Goal: Information Seeking & Learning: Understand process/instructions

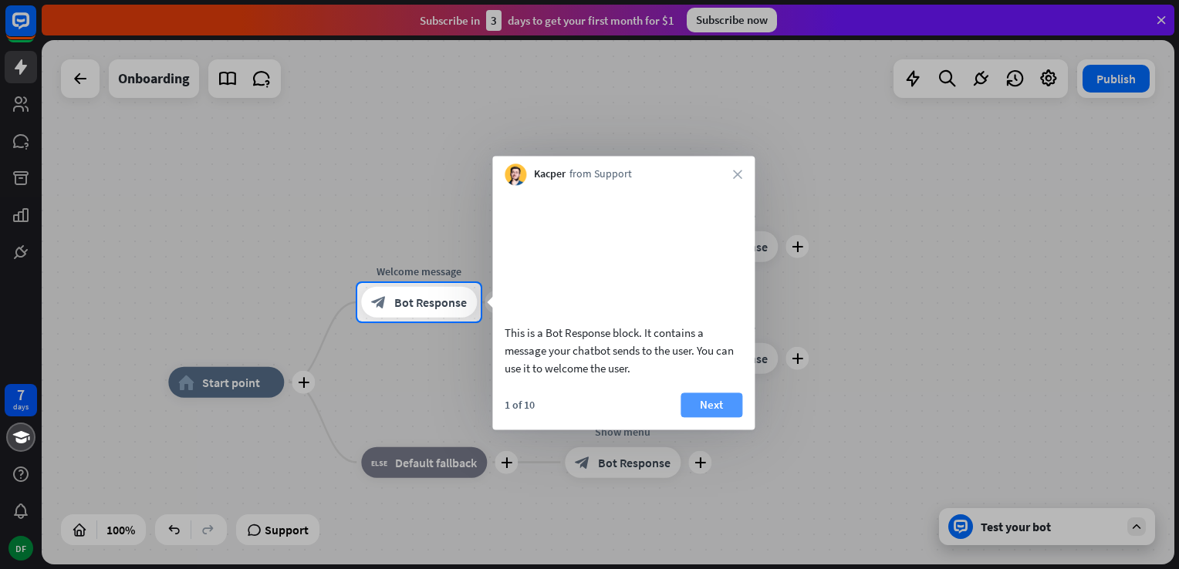
click at [722, 417] on button "Next" at bounding box center [711, 405] width 62 height 25
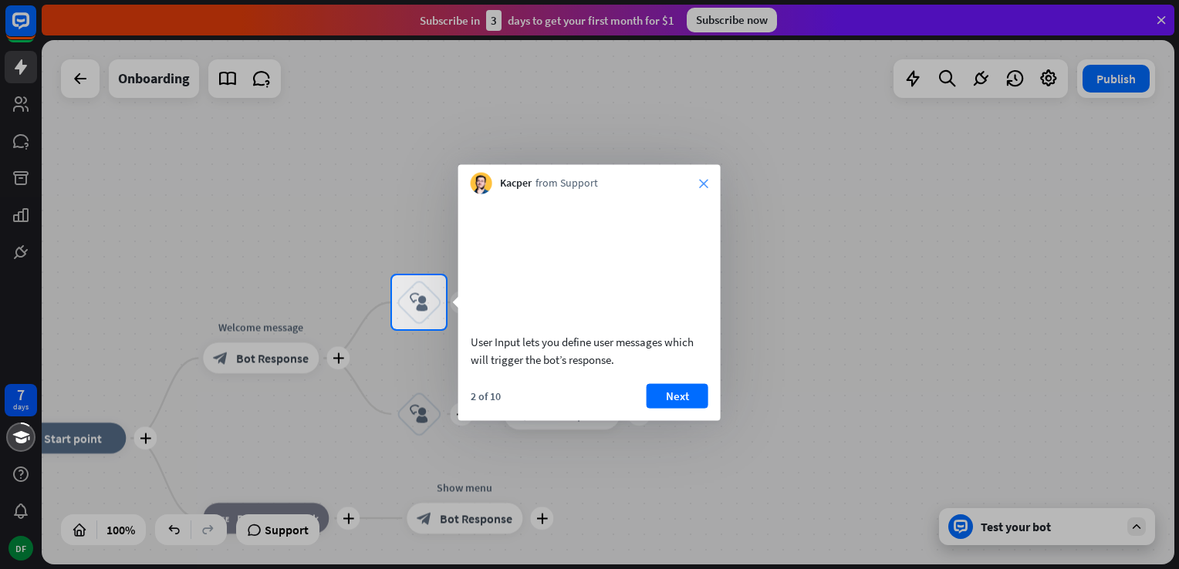
click at [702, 186] on icon "close" at bounding box center [703, 183] width 9 height 9
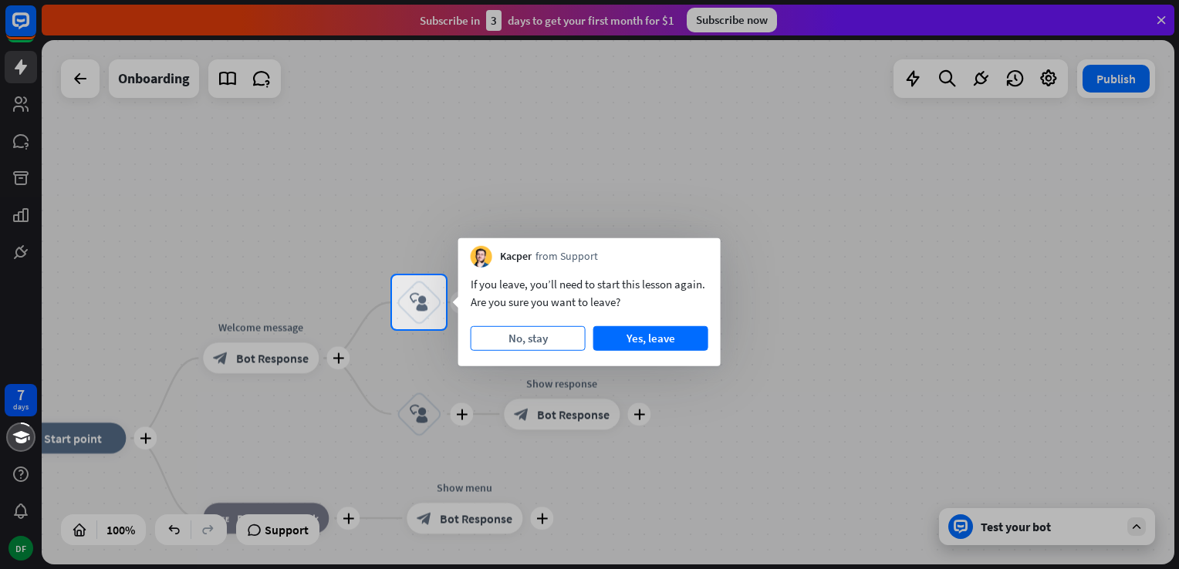
click at [501, 338] on button "No, stay" at bounding box center [528, 338] width 115 height 25
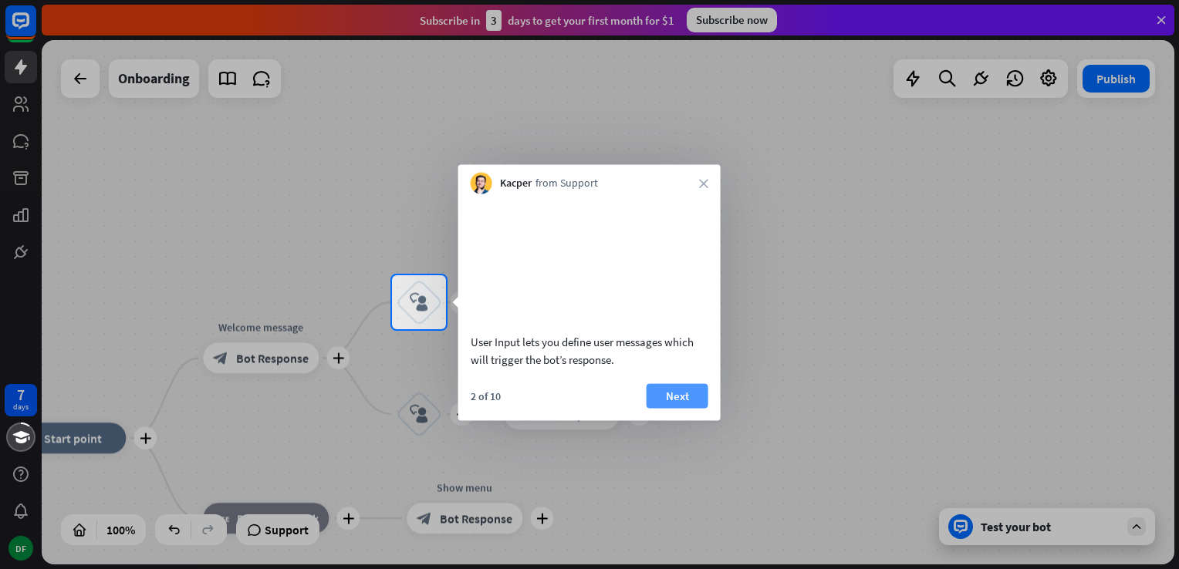
click at [663, 408] on button "Next" at bounding box center [677, 395] width 62 height 25
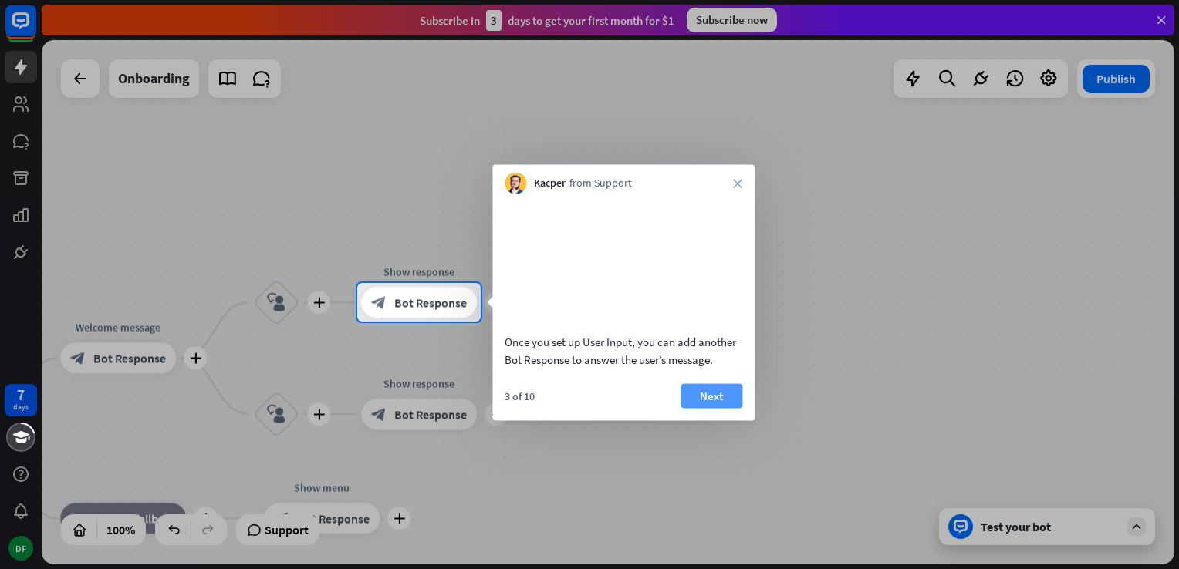
click at [704, 408] on button "Next" at bounding box center [711, 395] width 62 height 25
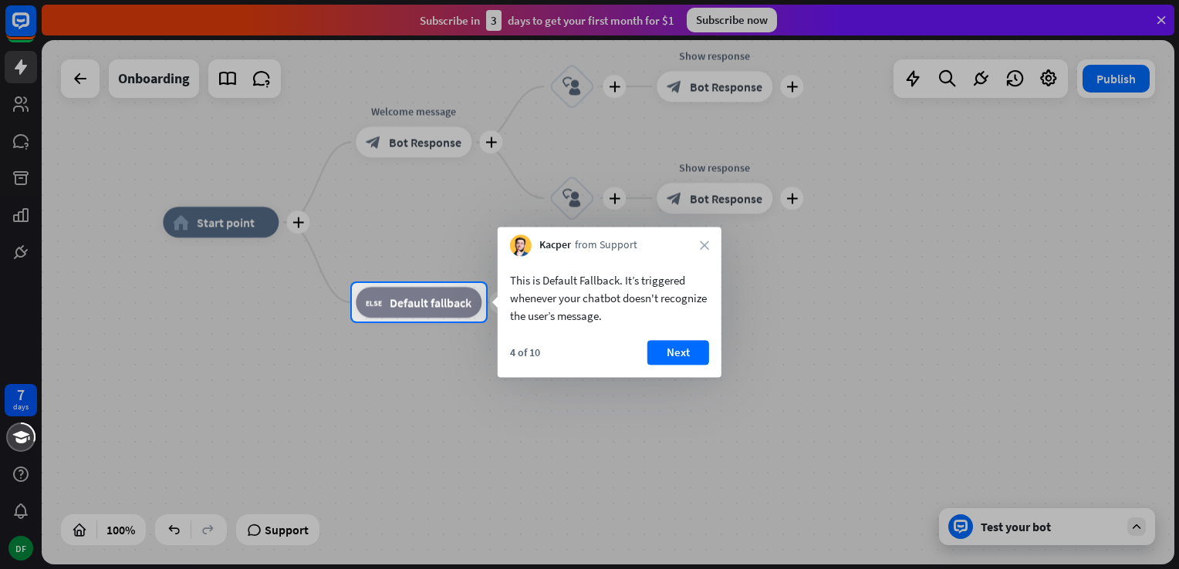
drag, startPoint x: 510, startPoint y: 274, endPoint x: 667, endPoint y: 304, distance: 159.5
click at [667, 304] on div "This is Default Fallback. It’s triggered whenever your chatbot doesn't recogniz…" at bounding box center [609, 298] width 199 height 53
drag, startPoint x: 651, startPoint y: 316, endPoint x: 546, endPoint y: 280, distance: 110.8
click at [546, 280] on div "This is Default Fallback. It’s triggered whenever your chatbot doesn't recogniz…" at bounding box center [609, 298] width 199 height 53
drag, startPoint x: 509, startPoint y: 277, endPoint x: 656, endPoint y: 295, distance: 147.6
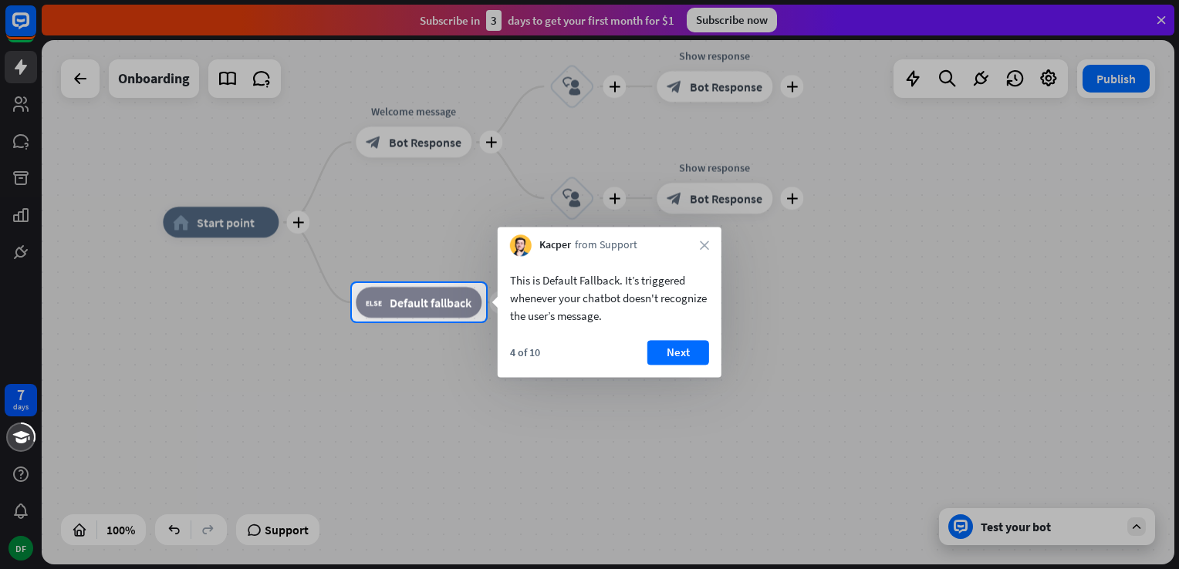
click at [656, 295] on div "This is Default Fallback. It’s triggered whenever your chatbot doesn't recogniz…" at bounding box center [609, 298] width 199 height 53
click at [691, 356] on button "Next" at bounding box center [678, 352] width 62 height 25
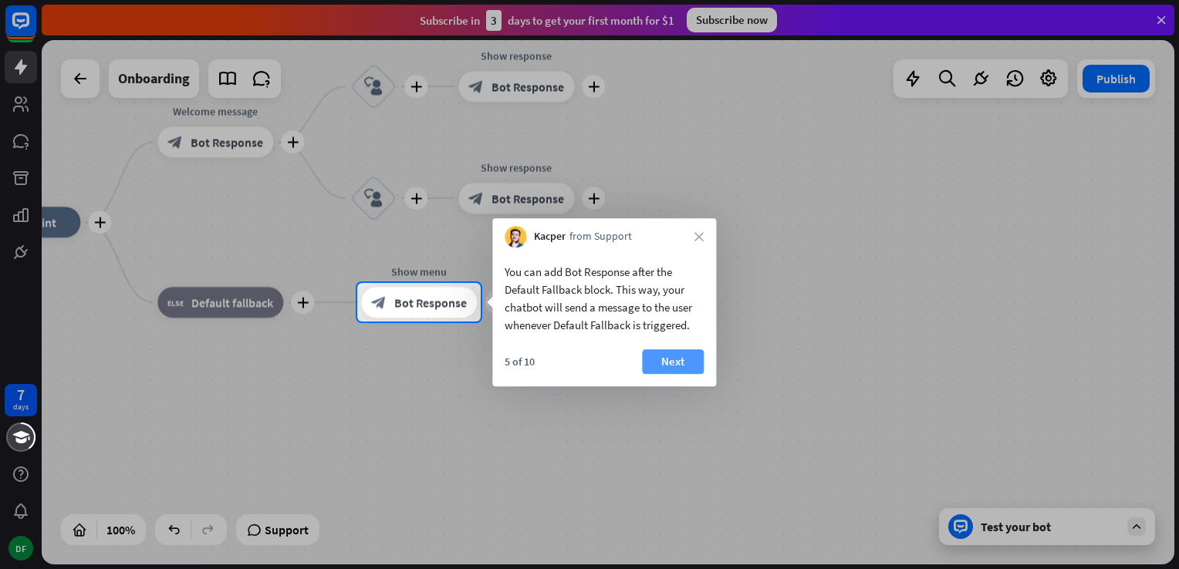
click at [671, 368] on button "Next" at bounding box center [673, 361] width 62 height 25
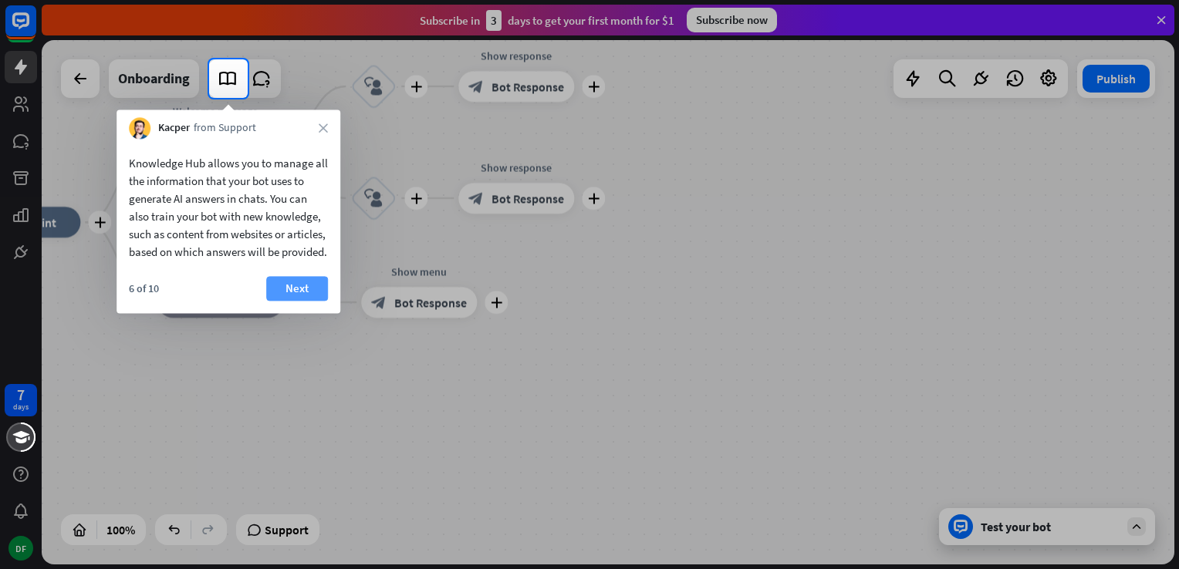
click at [307, 301] on button "Next" at bounding box center [297, 288] width 62 height 25
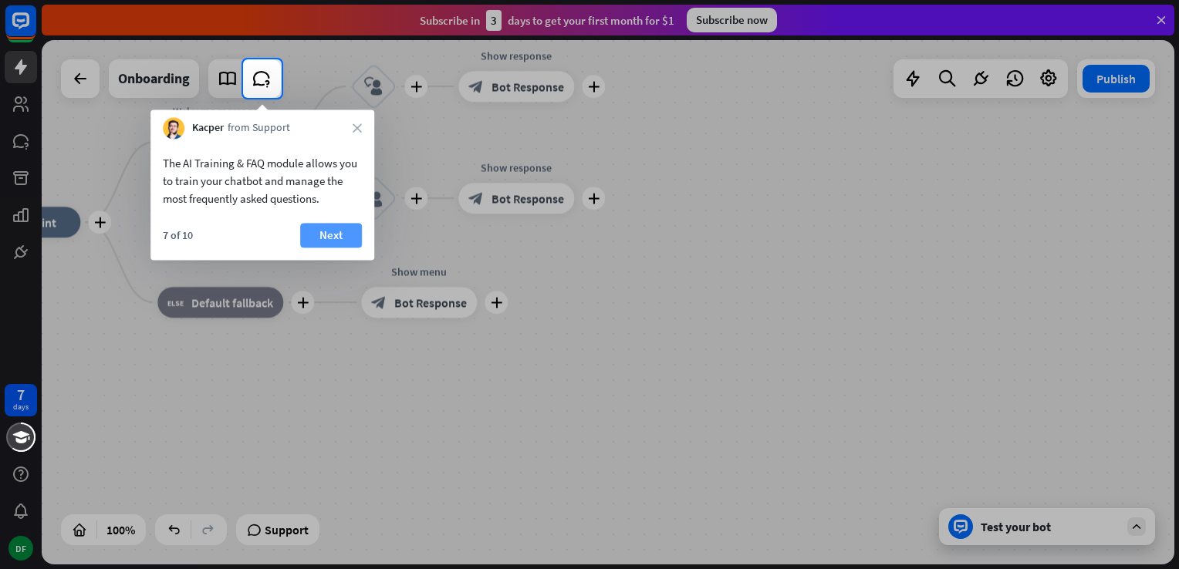
click at [337, 236] on button "Next" at bounding box center [331, 235] width 62 height 25
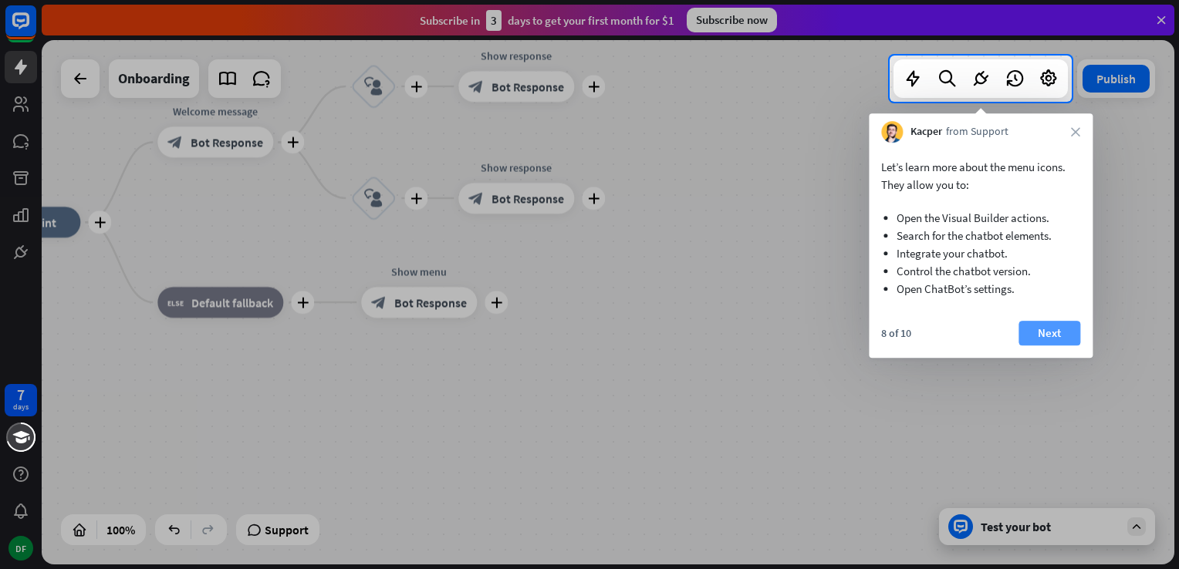
click at [1060, 332] on button "Next" at bounding box center [1049, 333] width 62 height 25
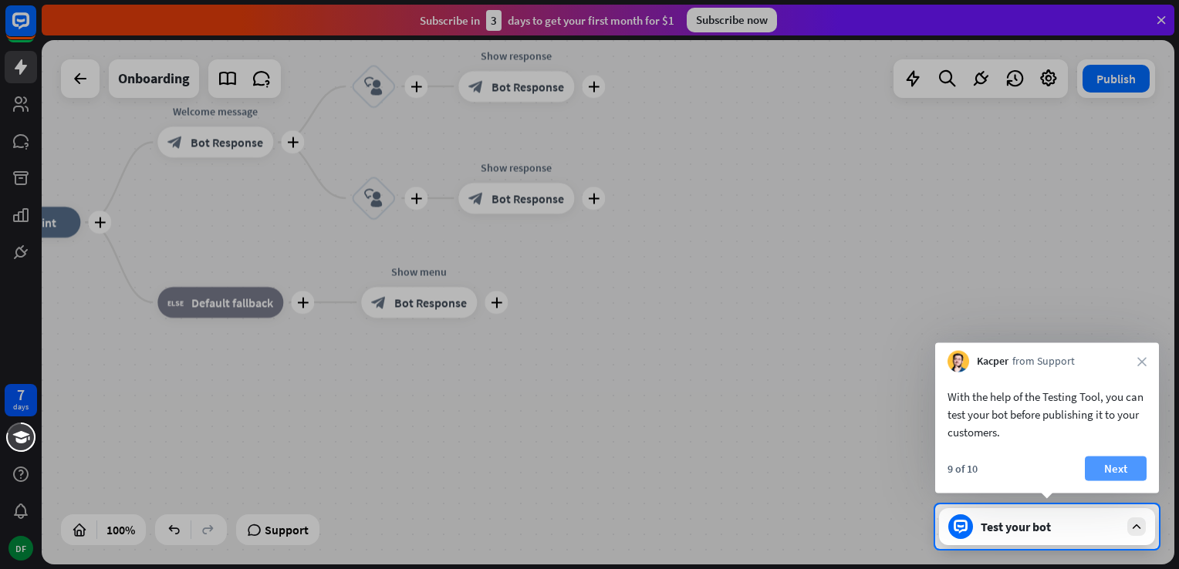
click at [1116, 461] on button "Next" at bounding box center [1116, 469] width 62 height 25
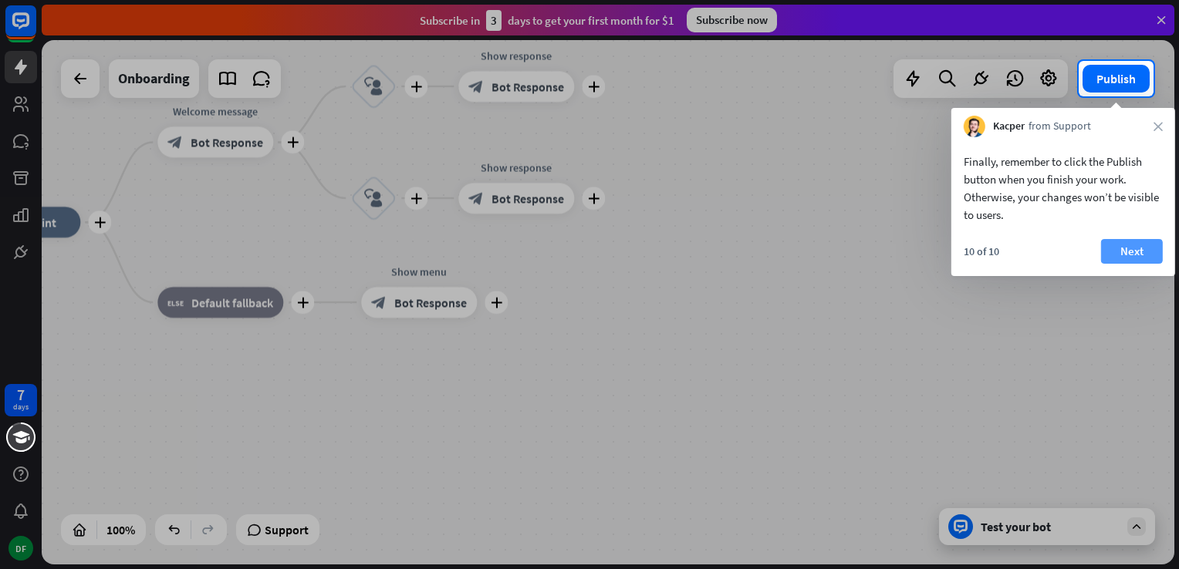
click at [1151, 255] on button "Next" at bounding box center [1132, 251] width 62 height 25
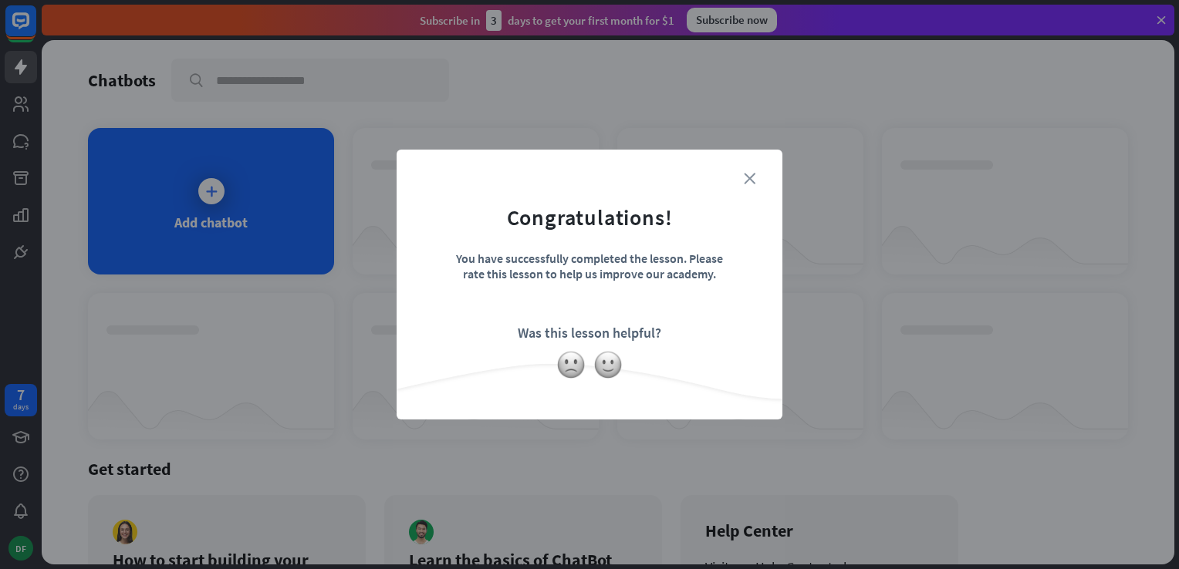
click at [751, 181] on icon "close" at bounding box center [750, 179] width 12 height 12
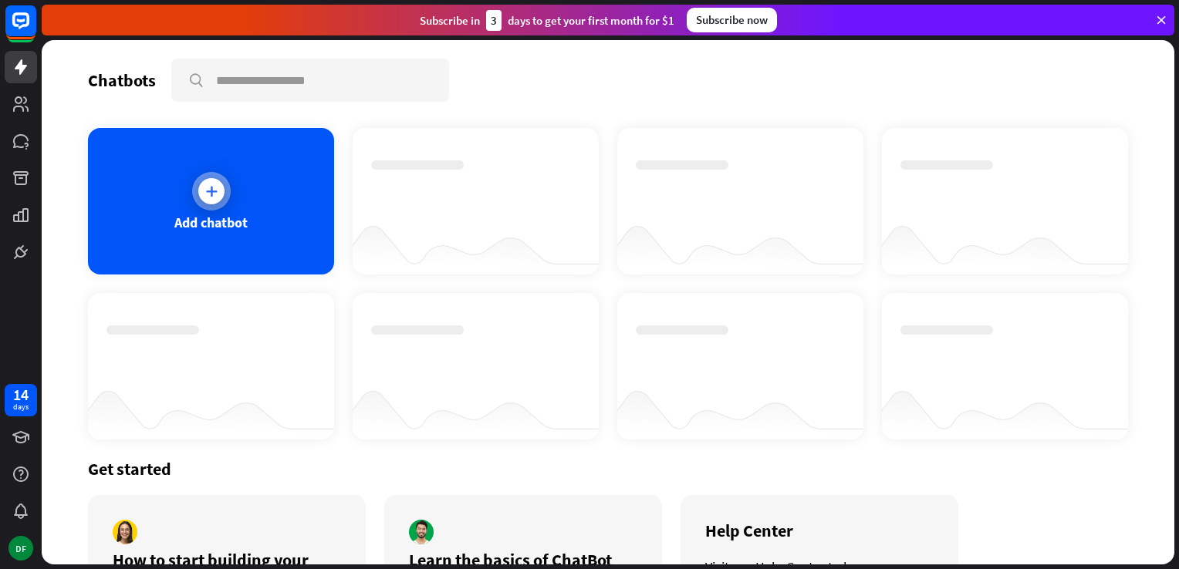
click at [210, 185] on icon at bounding box center [211, 191] width 15 height 15
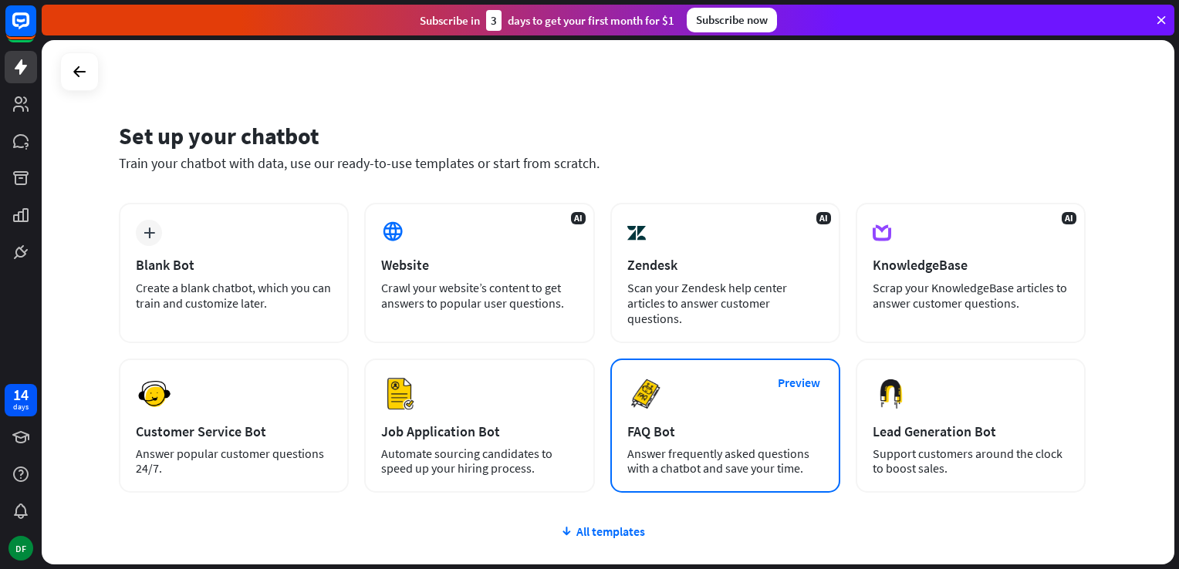
click at [672, 406] on div "Preview FAQ Bot [PERSON_NAME] frequently asked questions with a chatbot and sav…" at bounding box center [725, 426] width 230 height 134
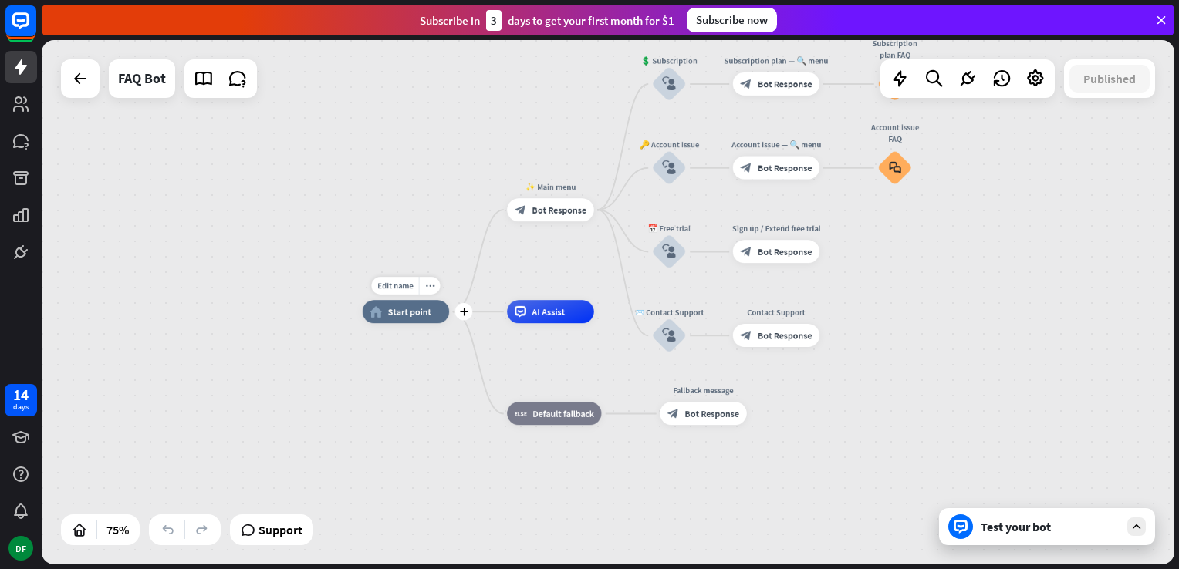
click at [413, 316] on span "Start point" at bounding box center [409, 312] width 43 height 12
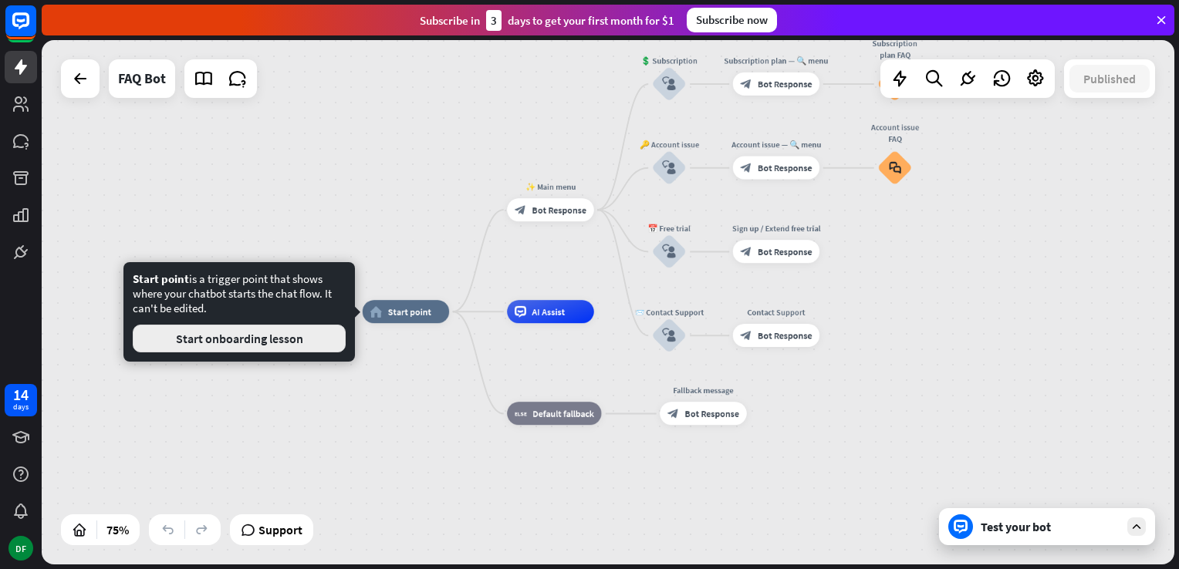
click at [279, 341] on button "Start onboarding lesson" at bounding box center [239, 339] width 213 height 28
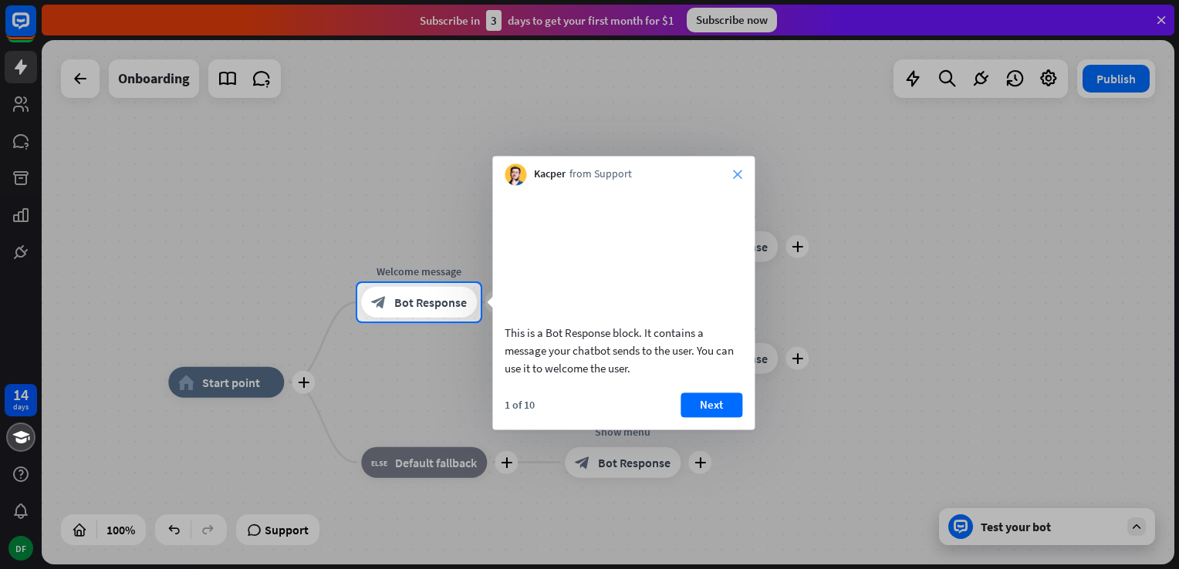
click at [738, 174] on icon "close" at bounding box center [737, 174] width 9 height 9
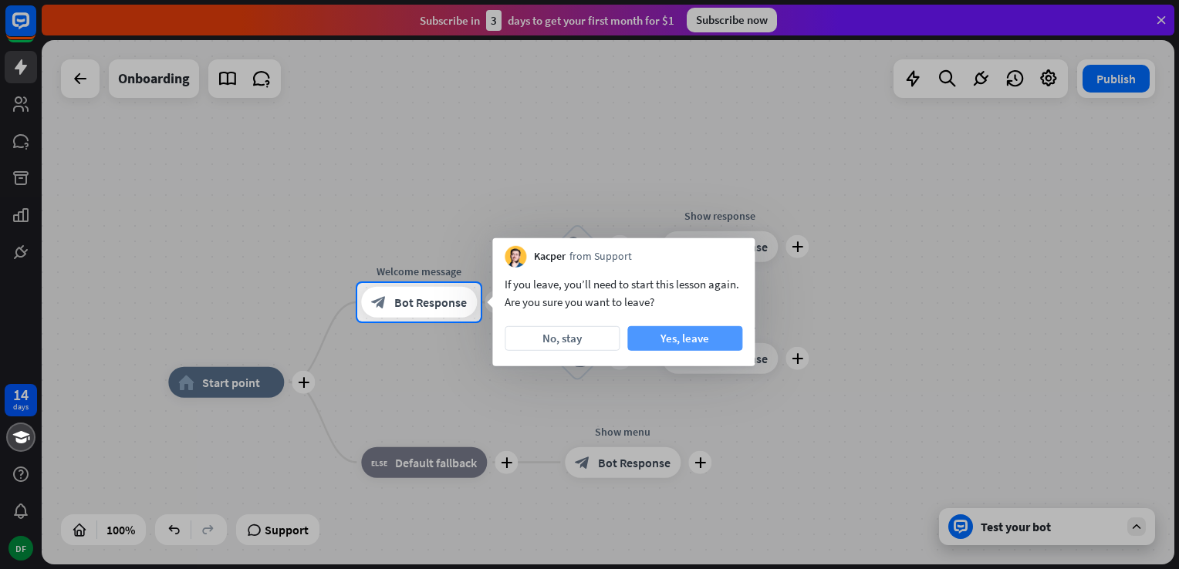
click at [660, 335] on button "Yes, leave" at bounding box center [684, 338] width 115 height 25
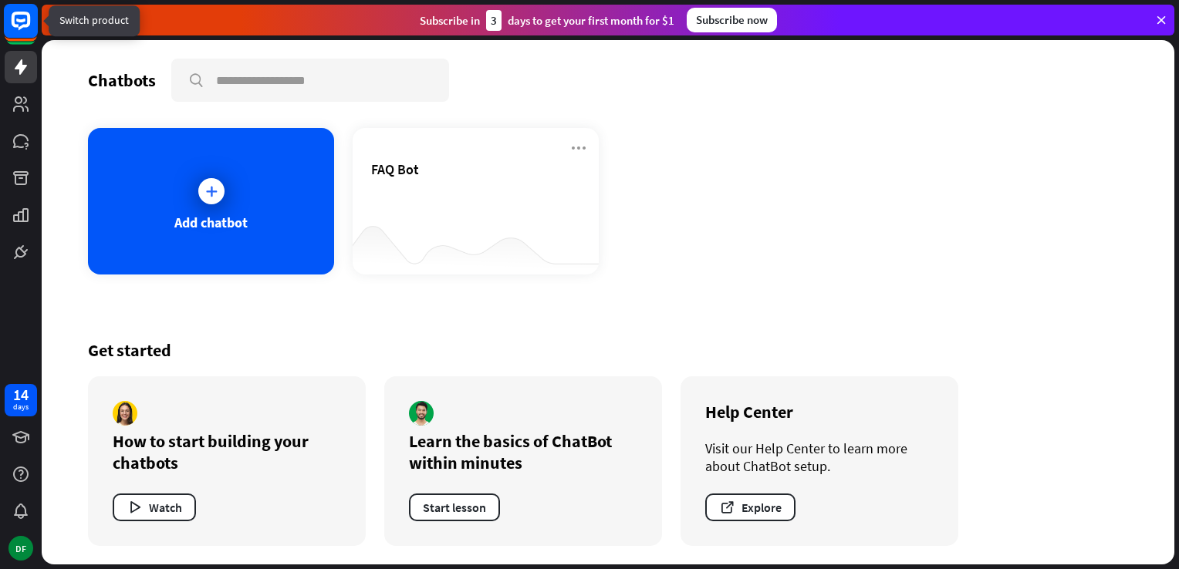
click at [24, 19] on rect at bounding box center [21, 21] width 34 height 34
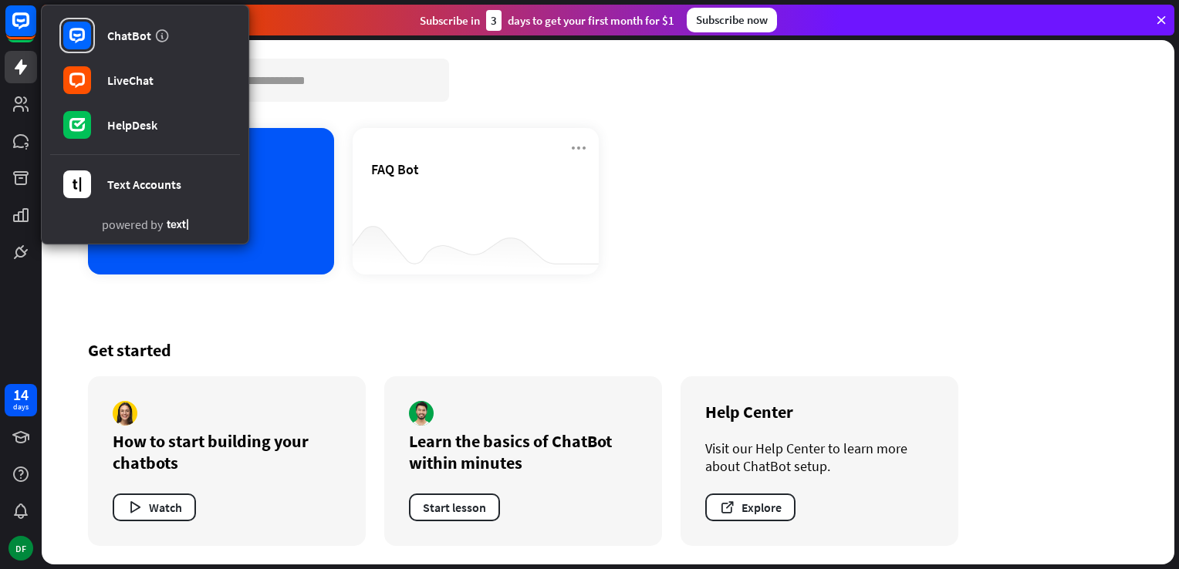
click at [357, 337] on div "Get started How to start building your chatbots Watch Learn the basics of ChatB…" at bounding box center [608, 443] width 1040 height 244
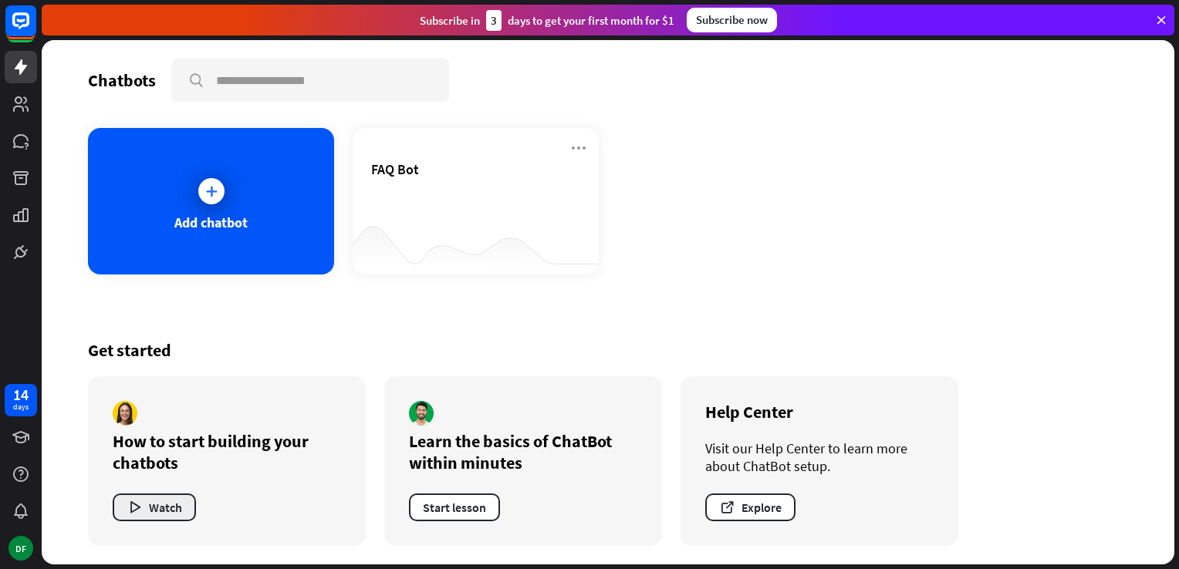
click at [145, 511] on button "Watch" at bounding box center [154, 508] width 83 height 28
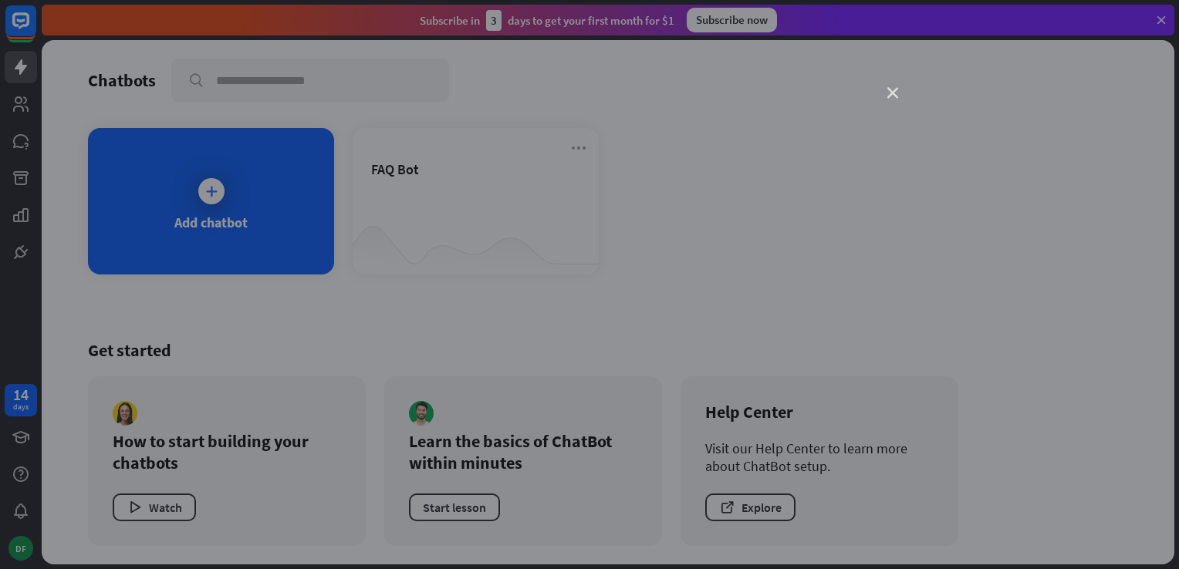
click at [894, 88] on icon "close" at bounding box center [892, 93] width 11 height 11
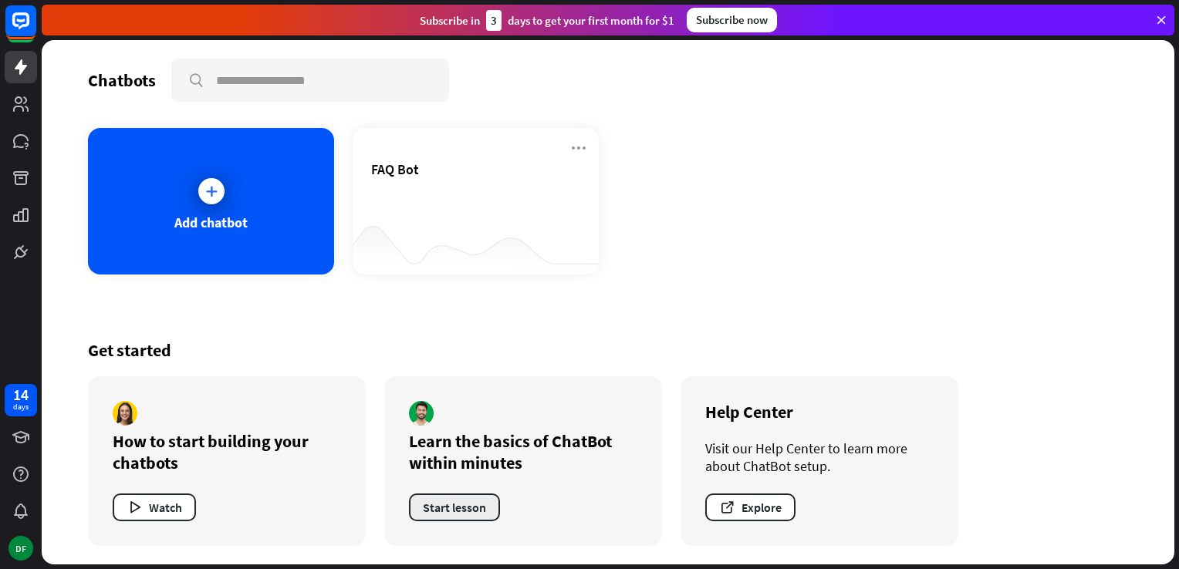
click at [460, 514] on button "Start lesson" at bounding box center [454, 508] width 91 height 28
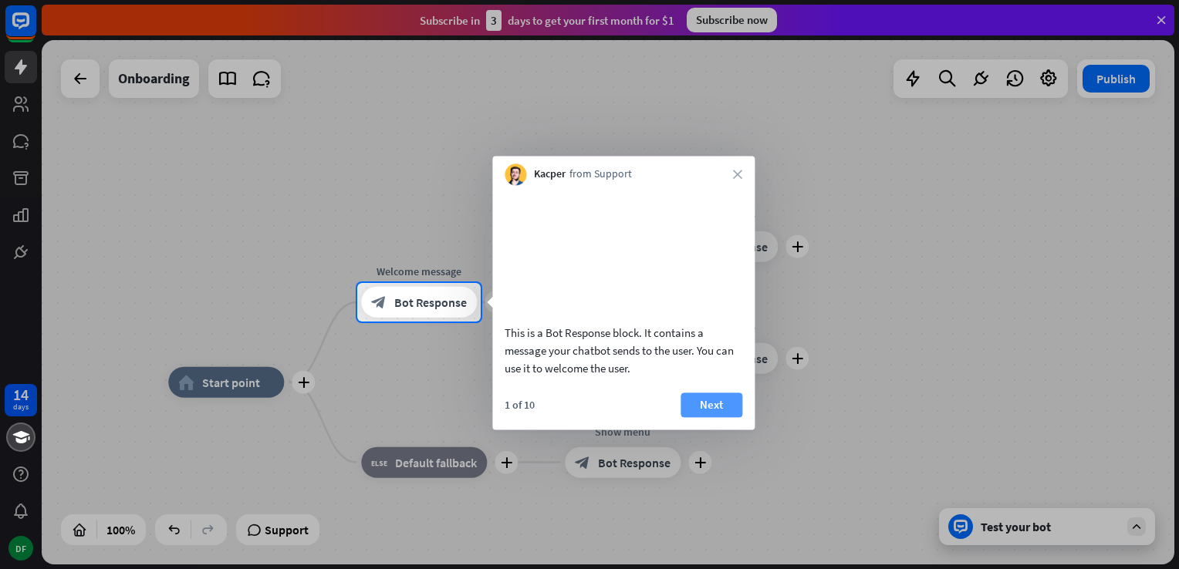
click at [719, 417] on button "Next" at bounding box center [711, 405] width 62 height 25
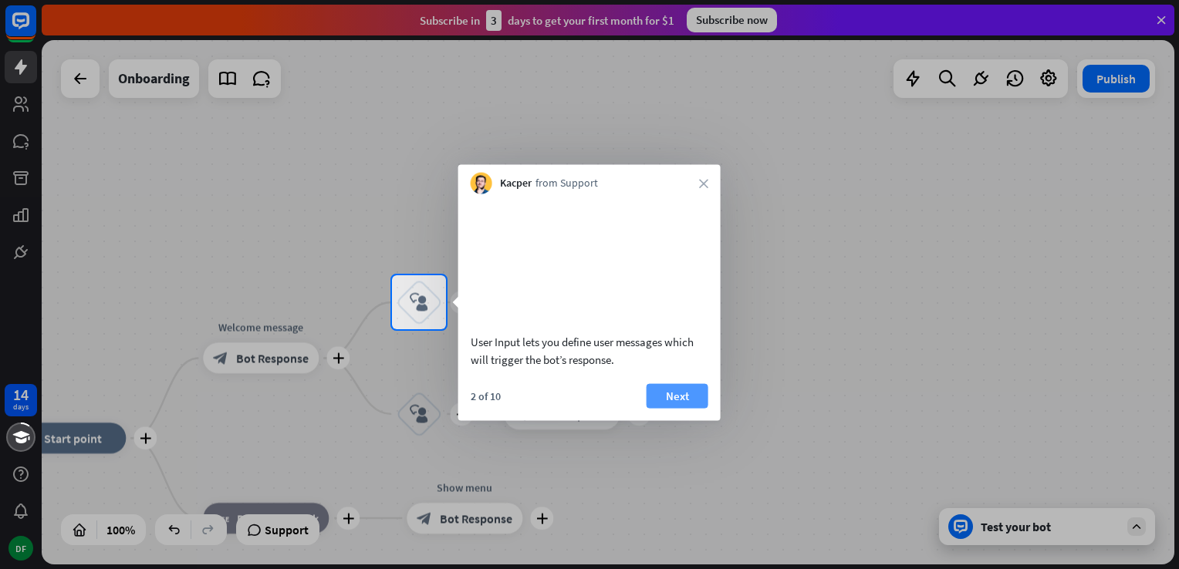
click at [680, 408] on button "Next" at bounding box center [677, 395] width 62 height 25
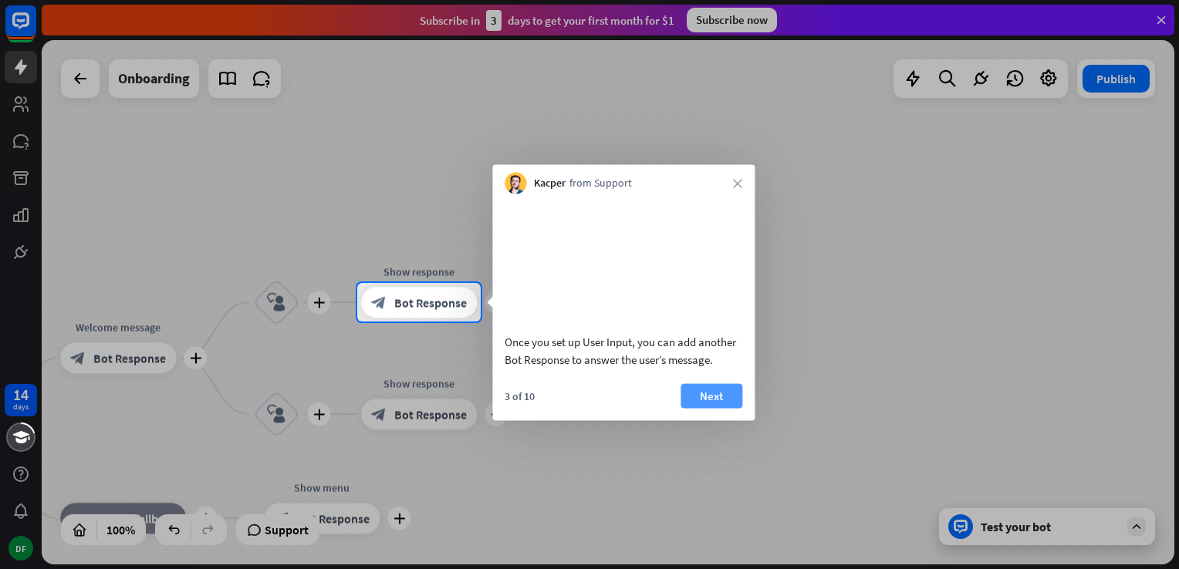
click at [689, 408] on button "Next" at bounding box center [711, 395] width 62 height 25
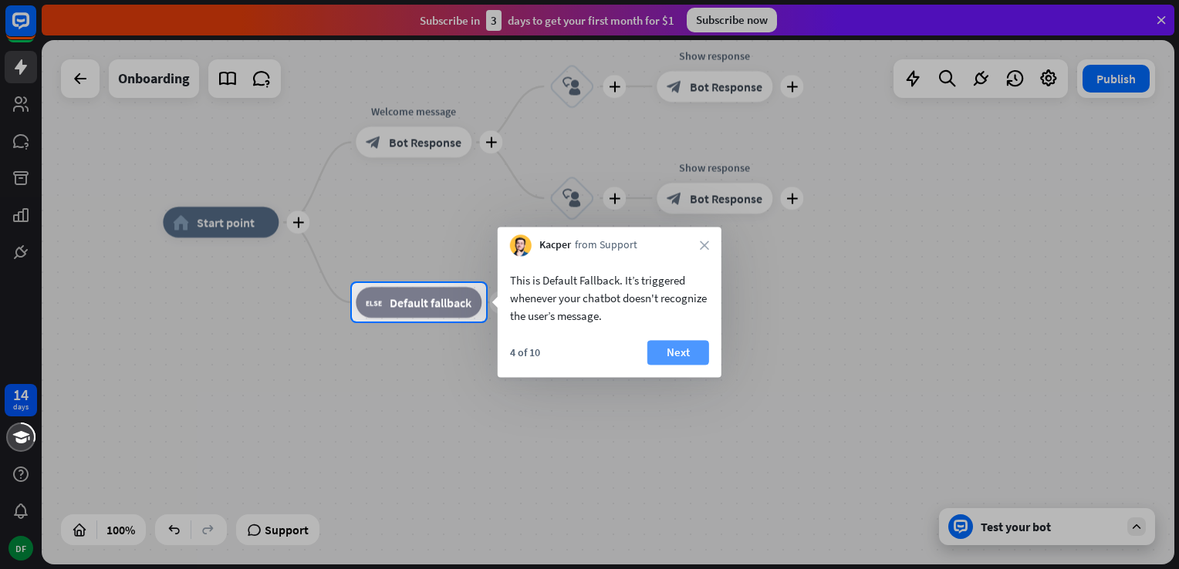
click at [685, 349] on button "Next" at bounding box center [678, 352] width 62 height 25
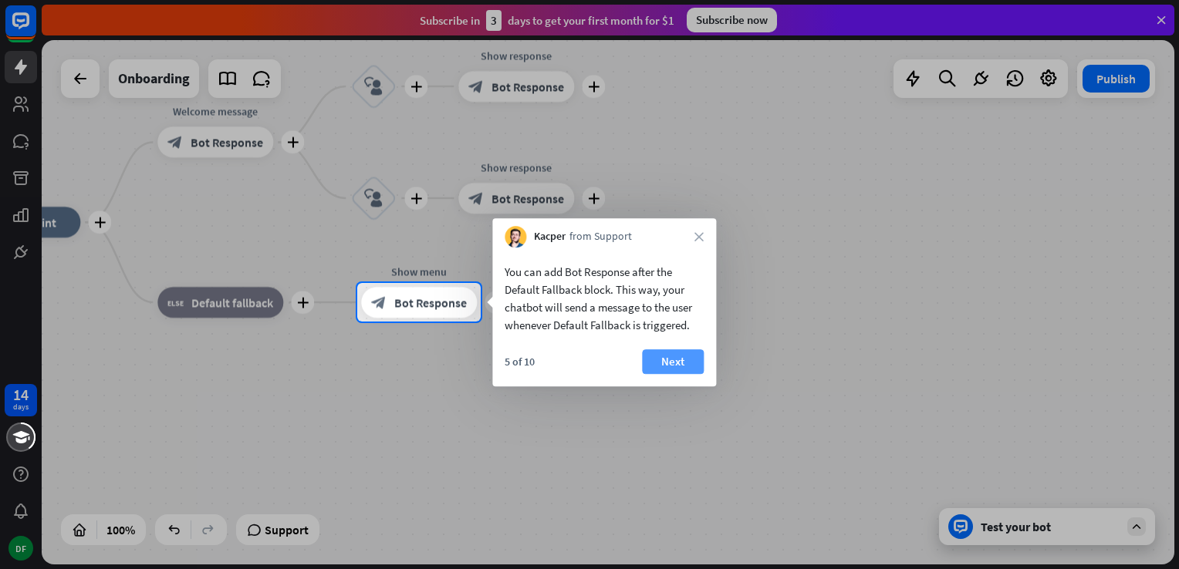
click at [694, 356] on button "Next" at bounding box center [673, 361] width 62 height 25
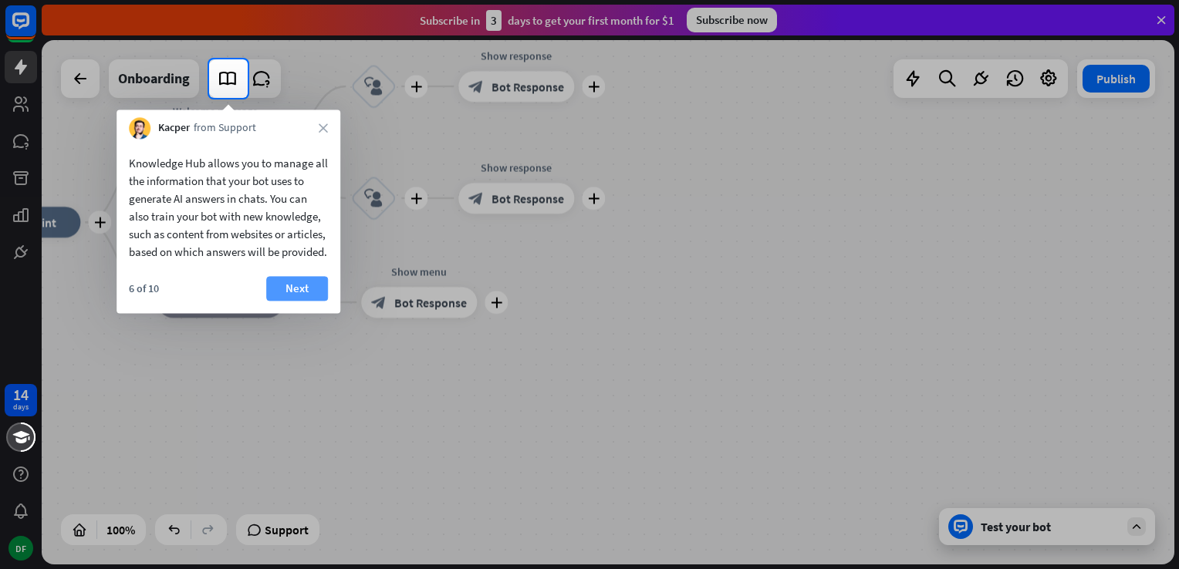
click at [299, 301] on button "Next" at bounding box center [297, 288] width 62 height 25
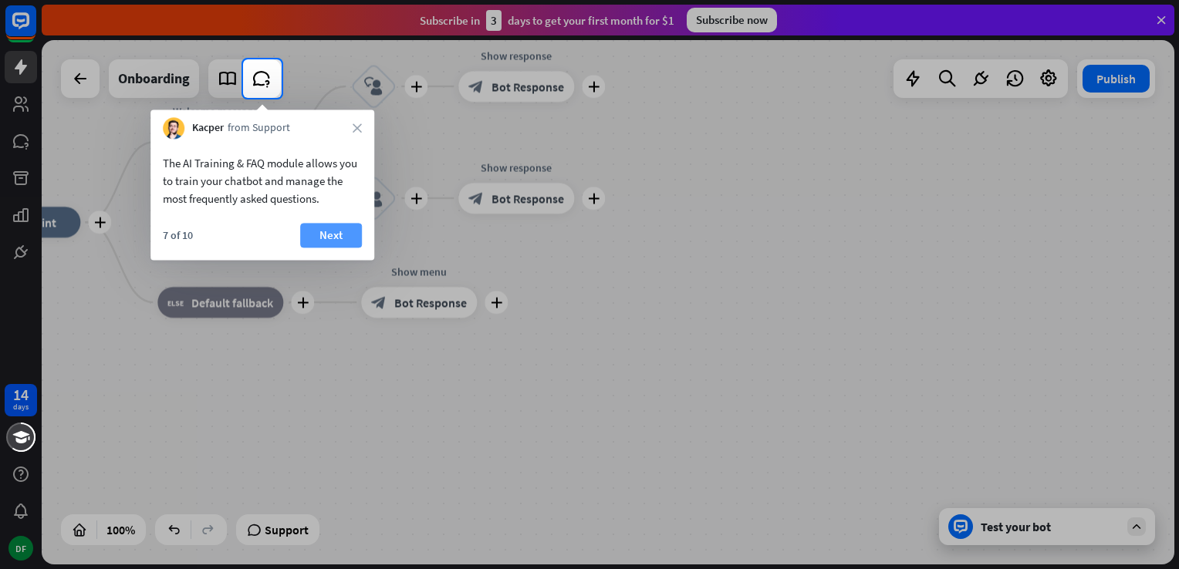
click at [323, 229] on button "Next" at bounding box center [331, 235] width 62 height 25
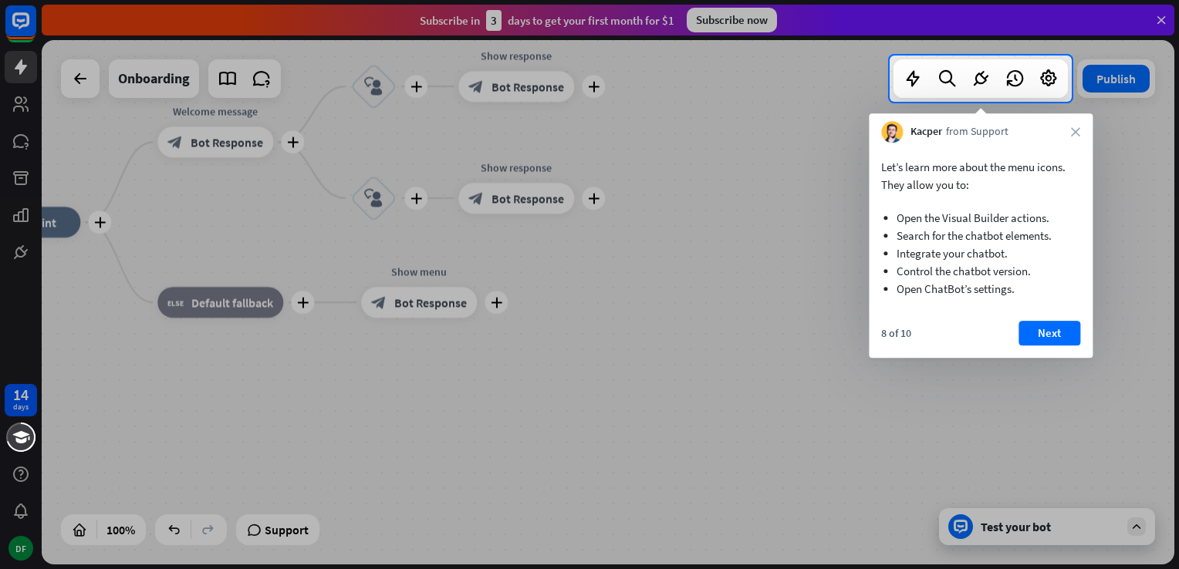
click at [1042, 336] on button "Next" at bounding box center [1049, 333] width 62 height 25
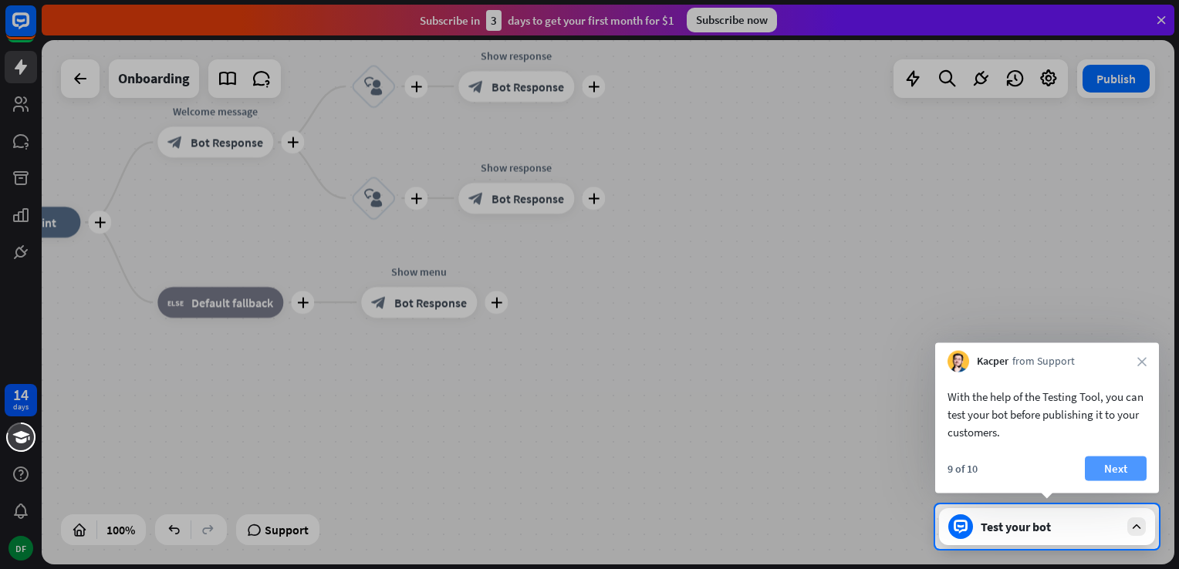
click at [1120, 464] on button "Next" at bounding box center [1116, 469] width 62 height 25
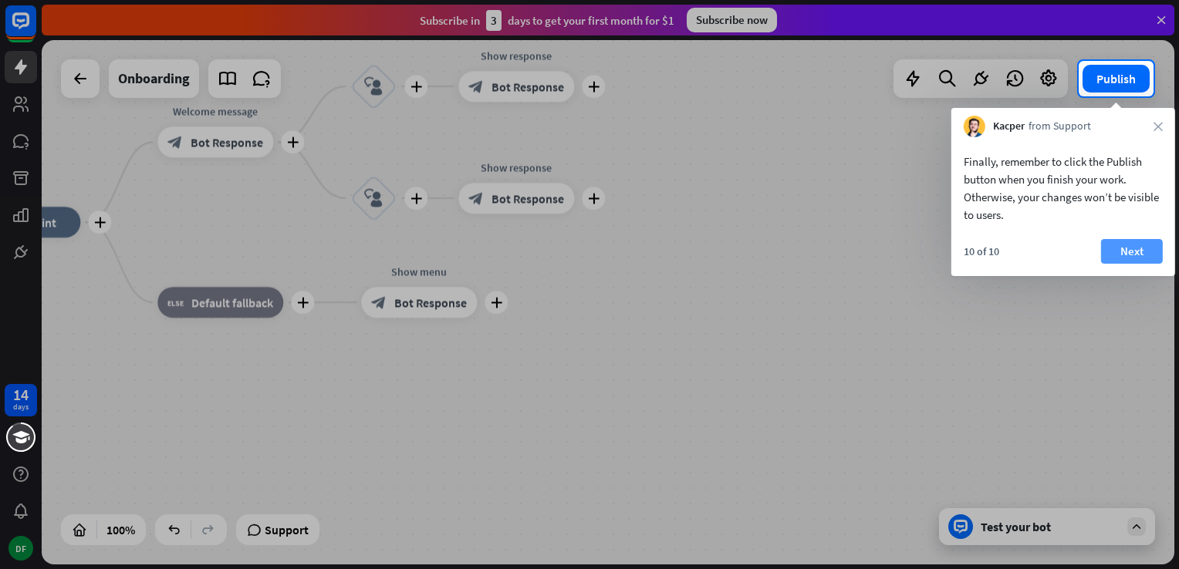
click at [1136, 256] on button "Next" at bounding box center [1132, 251] width 62 height 25
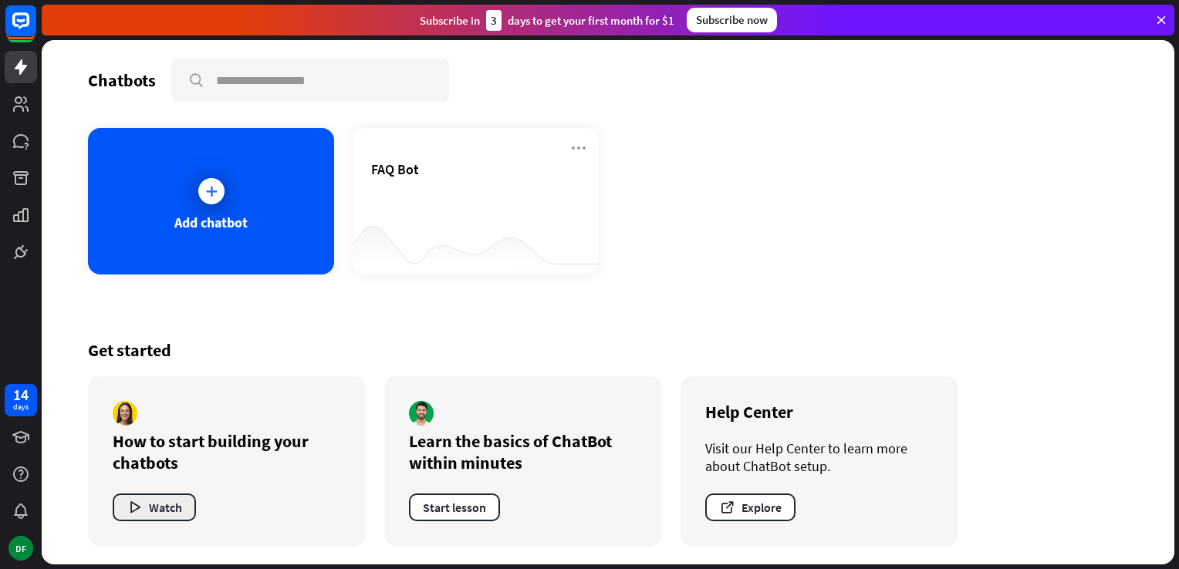
click at [146, 508] on button "Watch" at bounding box center [154, 508] width 83 height 28
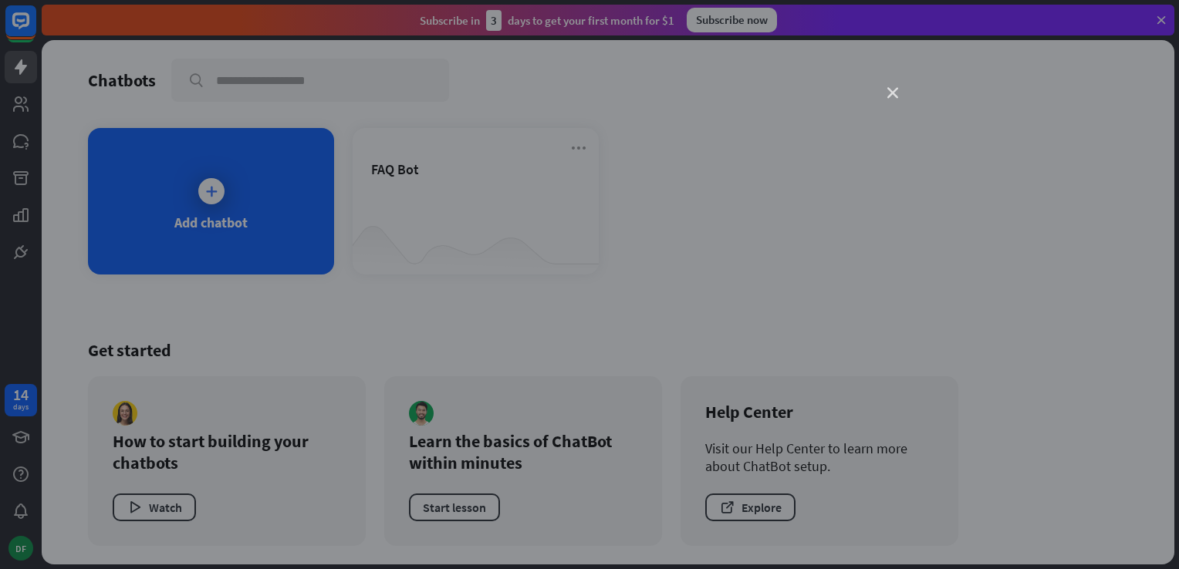
click at [890, 95] on icon "close" at bounding box center [892, 93] width 11 height 11
